Goal: Transaction & Acquisition: Purchase product/service

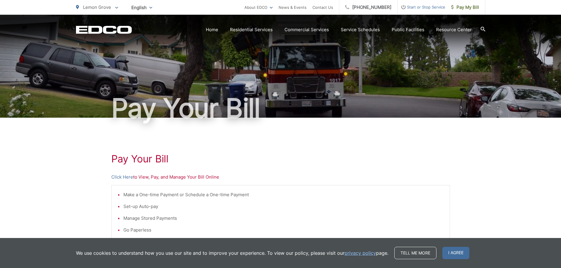
click at [95, 4] on p "Lemon Grove" at bounding box center [97, 7] width 42 height 7
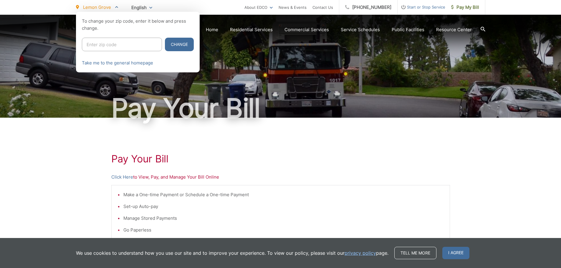
click at [97, 49] on input "Enter zip code" at bounding box center [122, 45] width 80 height 14
type input "92082"
click at [165, 38] on button "Change" at bounding box center [179, 45] width 29 height 14
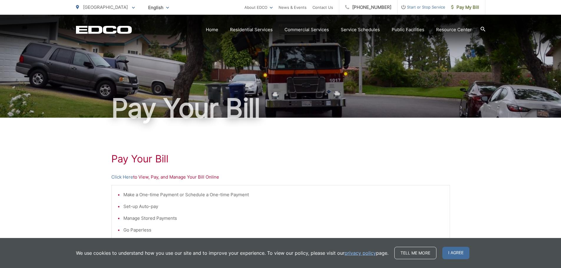
click at [103, 145] on div "Pay Your Bill Click Here to View, Pay, and Manage Your Bill Online Make a One-t…" at bounding box center [280, 250] width 561 height 264
click at [297, 150] on div "Pay Your Bill Click Here to View, Pay, and Manage Your Bill Online Make a One-t…" at bounding box center [280, 250] width 338 height 264
click at [296, 169] on div "Pay Your Bill Click Here to View, Pay, and Manage Your Bill Online Make a One-t…" at bounding box center [280, 250] width 338 height 264
click at [355, 141] on div "Pay Your Bill Click Here to View, Pay, and Manage Your Bill Online Make a One-t…" at bounding box center [280, 250] width 338 height 264
click at [346, 147] on div "Pay Your Bill Click Here to View, Pay, and Manage Your Bill Online Make a One-t…" at bounding box center [280, 250] width 338 height 264
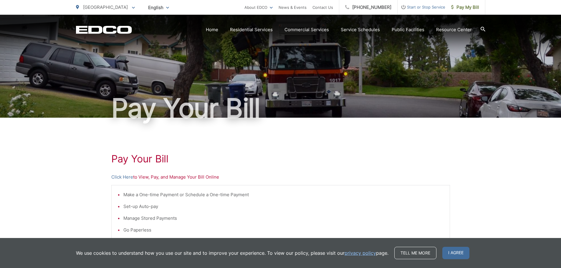
click at [331, 158] on h1 "Pay Your Bill" at bounding box center [280, 159] width 338 height 12
click at [326, 166] on div "Pay Your Bill Click Here to View, Pay, and Manage Your Bill Online Make a One-t…" at bounding box center [280, 250] width 338 height 264
click at [233, 158] on h1 "Pay Your Bill" at bounding box center [280, 159] width 338 height 12
